Goal: Transaction & Acquisition: Purchase product/service

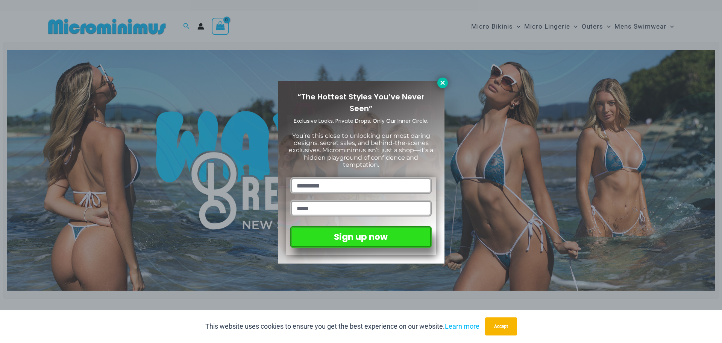
click at [442, 82] on icon at bounding box center [443, 83] width 4 height 4
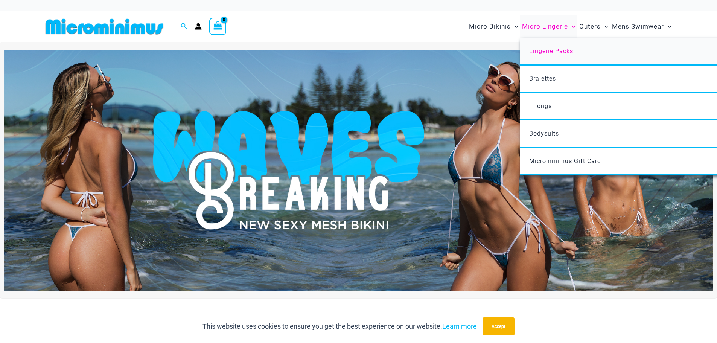
click at [557, 52] on span "Lingerie Packs" at bounding box center [551, 50] width 44 height 7
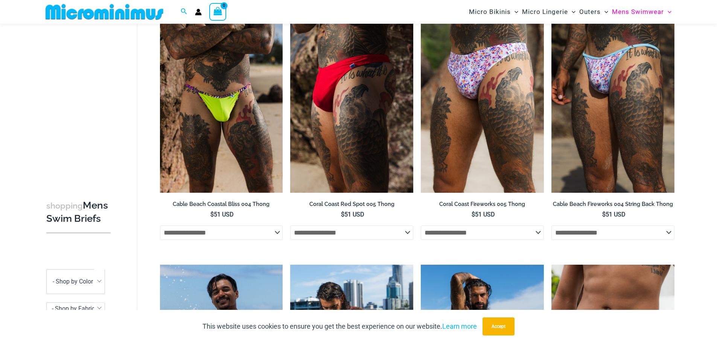
scroll to position [68, 0]
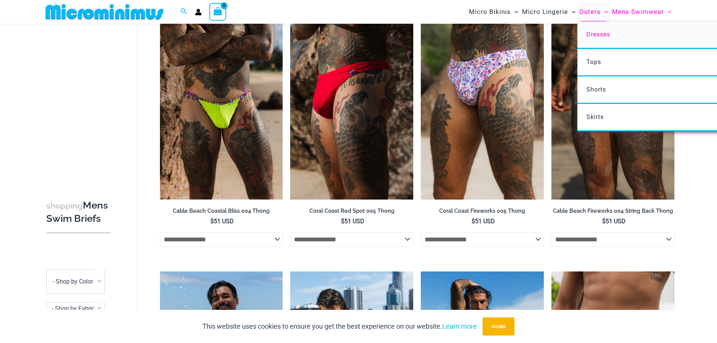
click at [599, 36] on span "Dresses" at bounding box center [598, 34] width 24 height 7
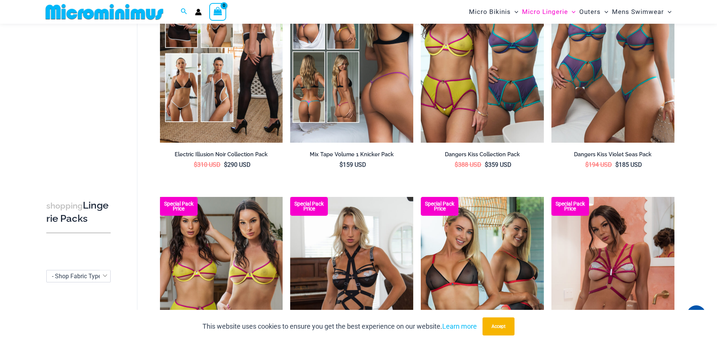
scroll to position [258, 0]
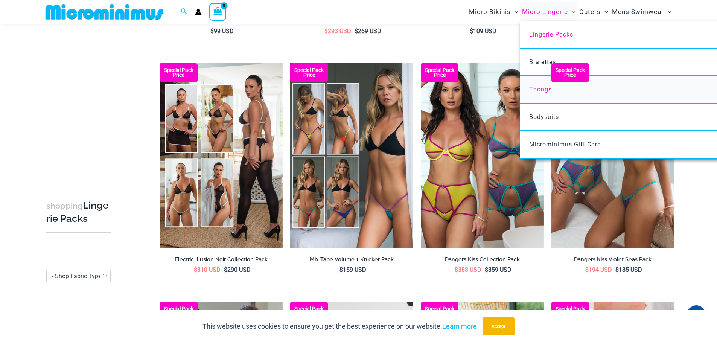
click at [541, 91] on span "Thongs" at bounding box center [540, 89] width 23 height 7
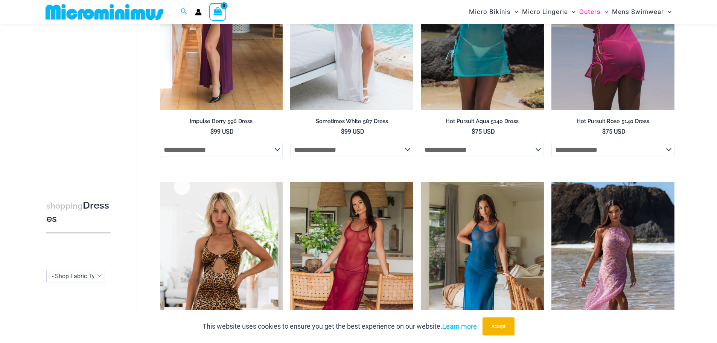
scroll to position [106, 0]
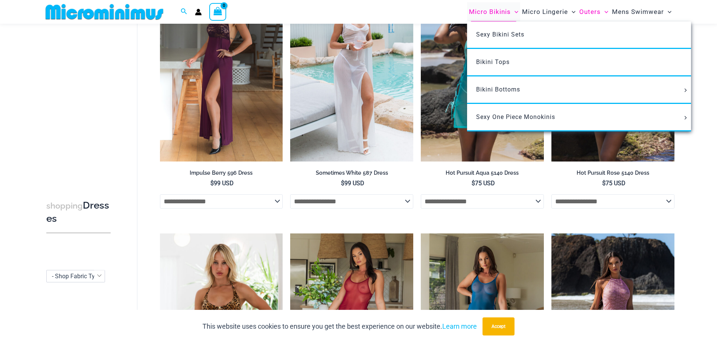
click at [489, 14] on span "Micro Bikinis" at bounding box center [490, 11] width 42 height 19
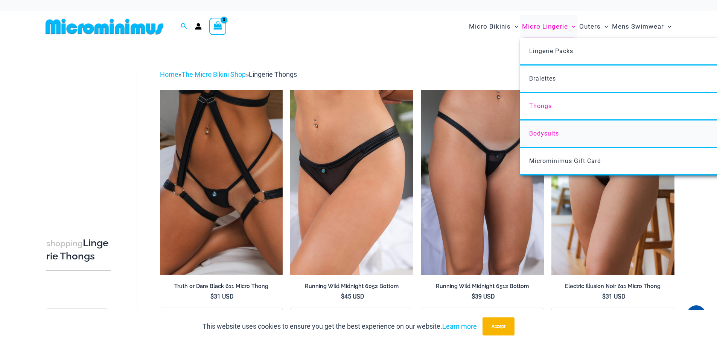
click at [554, 137] on link "Bodysuits" at bounding box center [632, 133] width 224 height 27
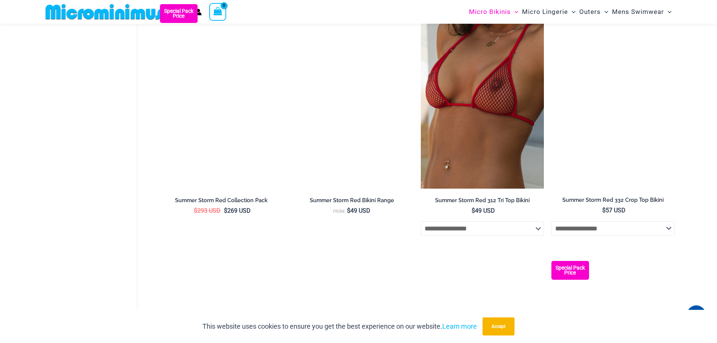
scroll to position [1614, 0]
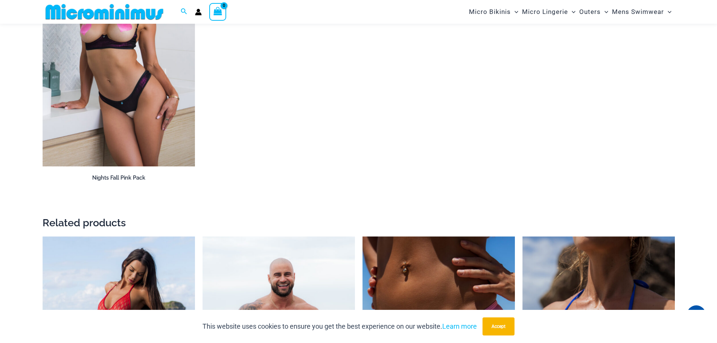
scroll to position [1009, 0]
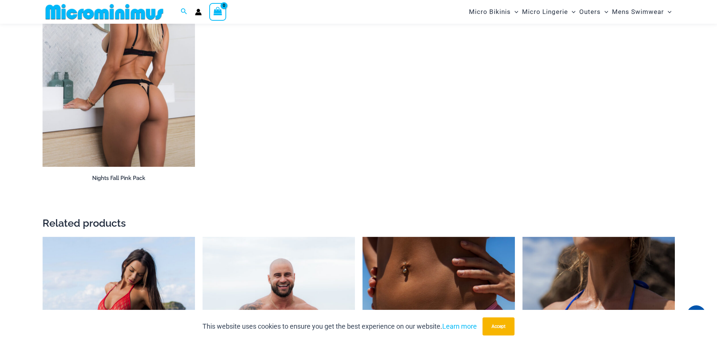
click at [121, 178] on h2 "Nights Fall Pink Pack" at bounding box center [119, 178] width 152 height 7
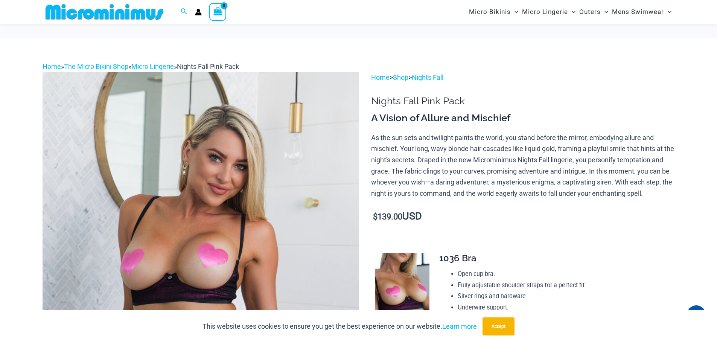
scroll to position [219, 0]
